Goal: Information Seeking & Learning: Learn about a topic

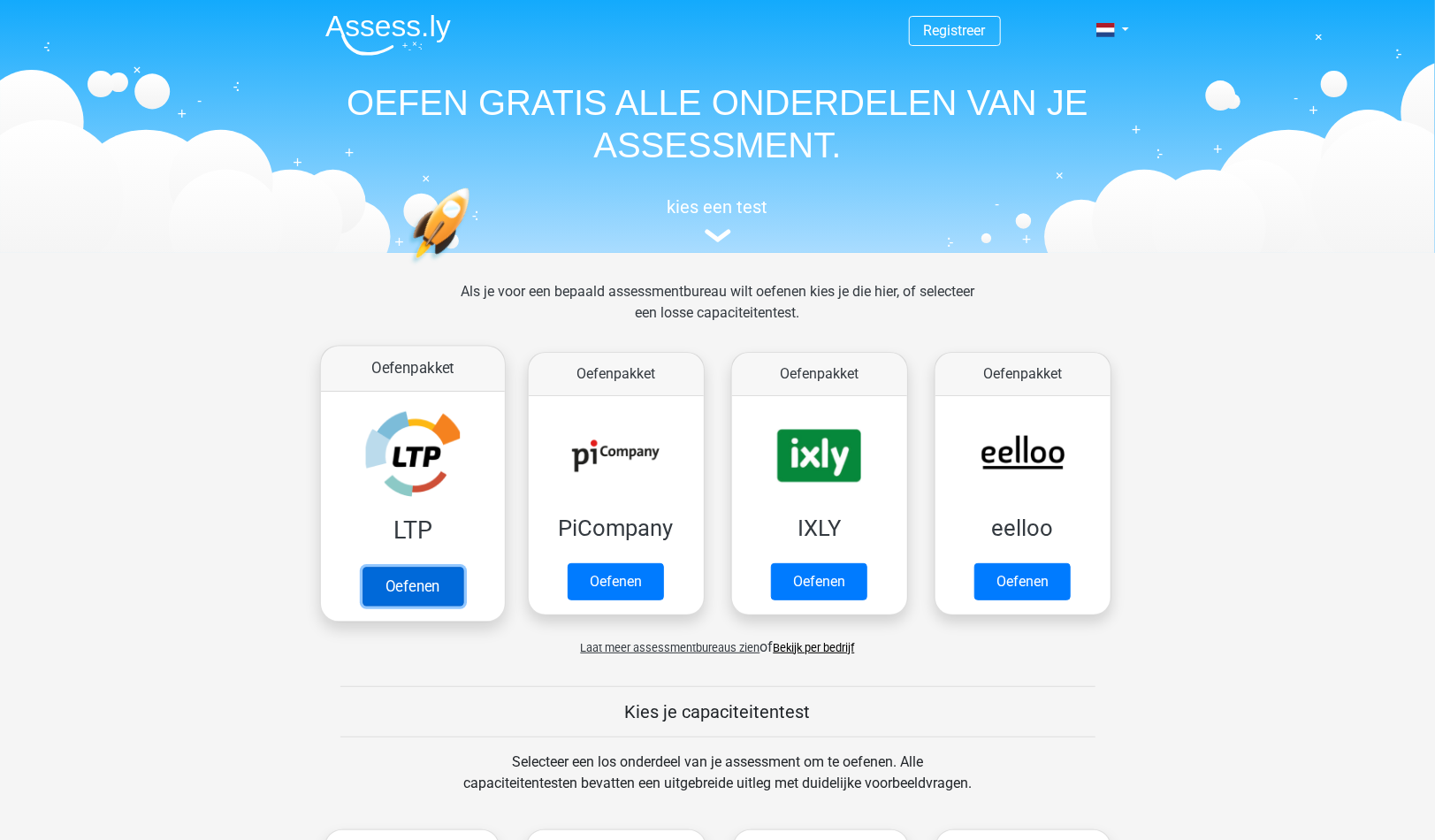
click at [431, 597] on link "Oefenen" at bounding box center [413, 585] width 101 height 39
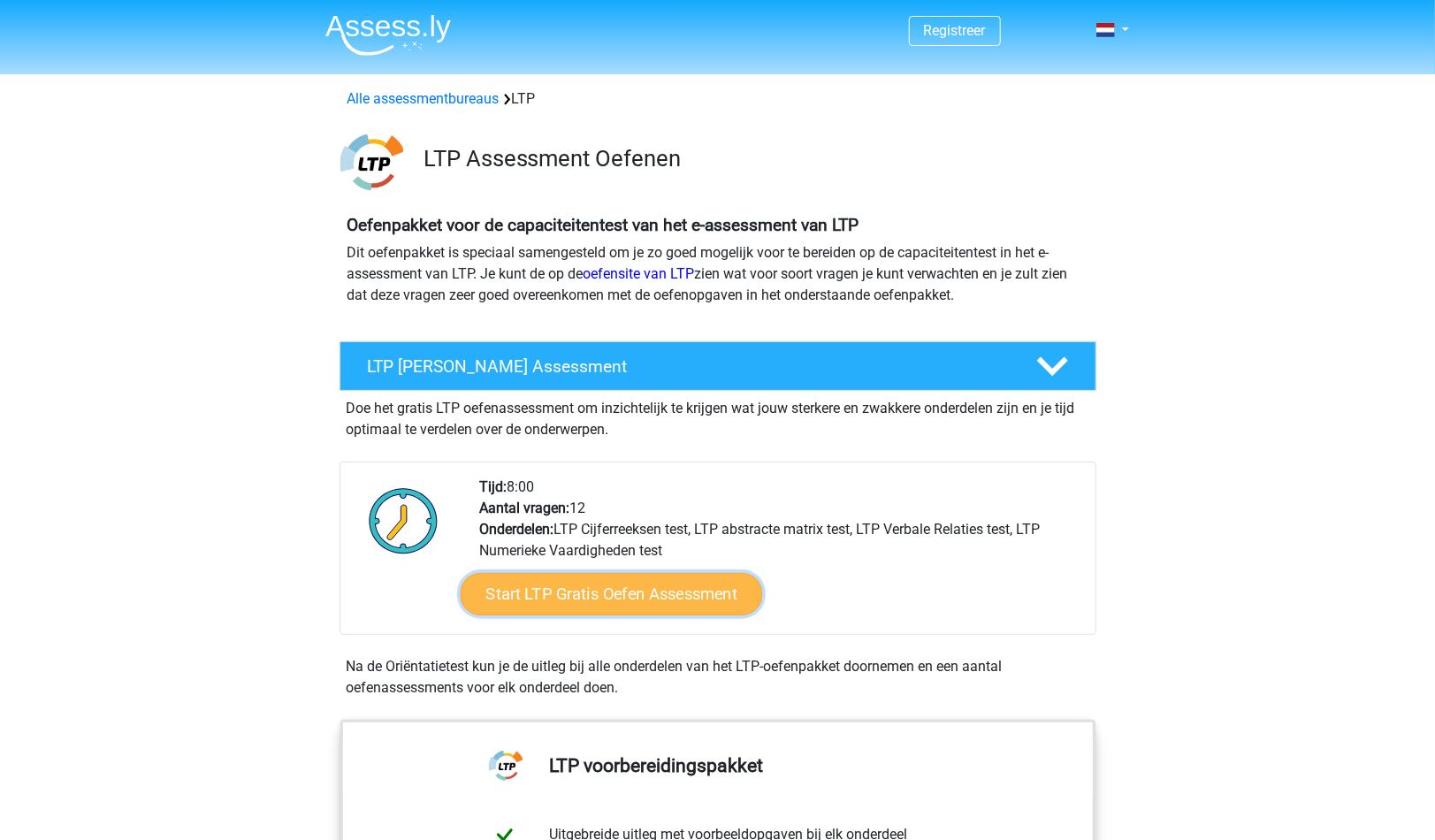
click at [627, 601] on link "Start LTP Gratis Oefen Assessment" at bounding box center [611, 593] width 303 height 42
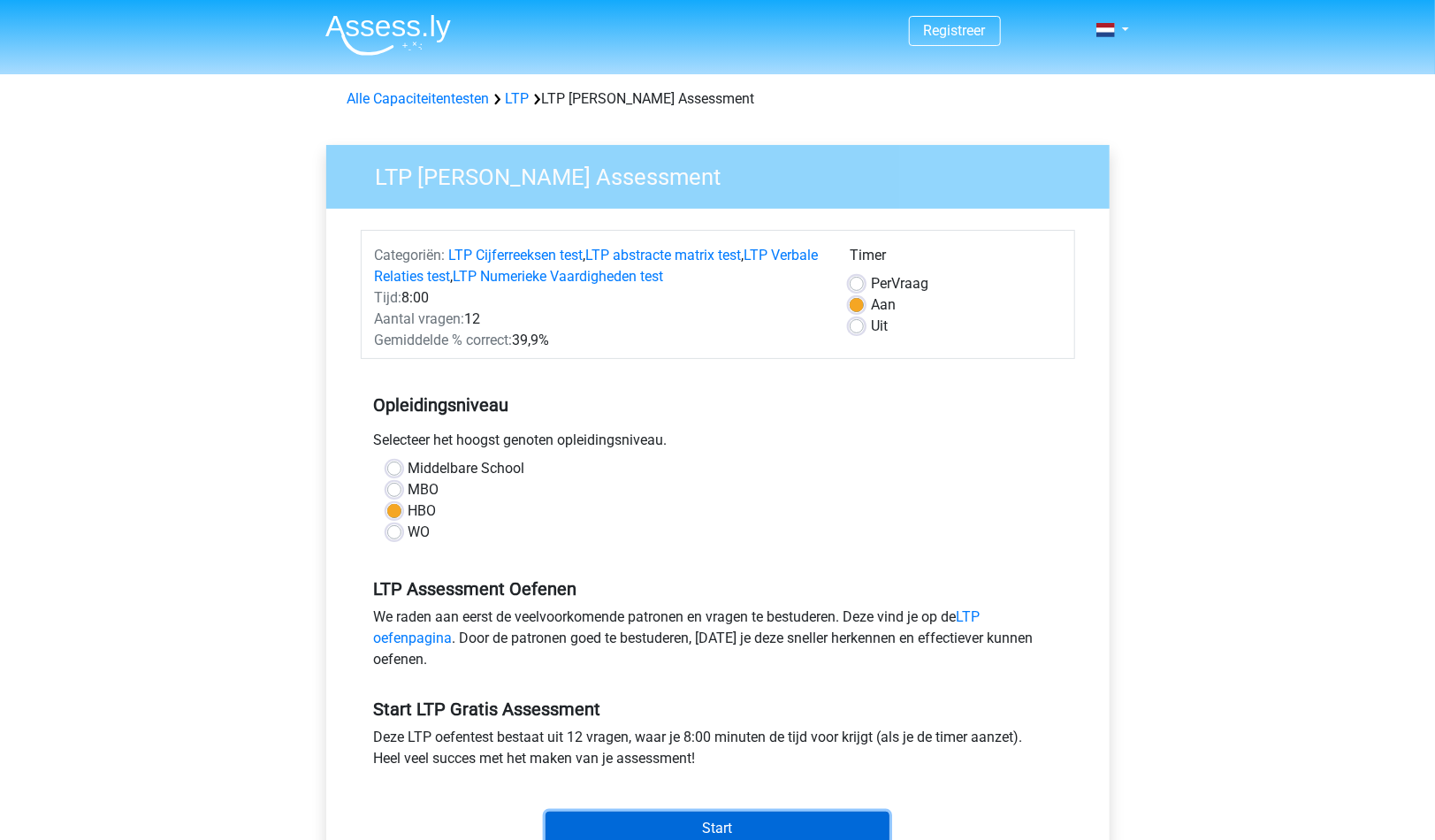
click at [706, 829] on input "Start" at bounding box center [718, 827] width 344 height 33
